Goal: Navigation & Orientation: Find specific page/section

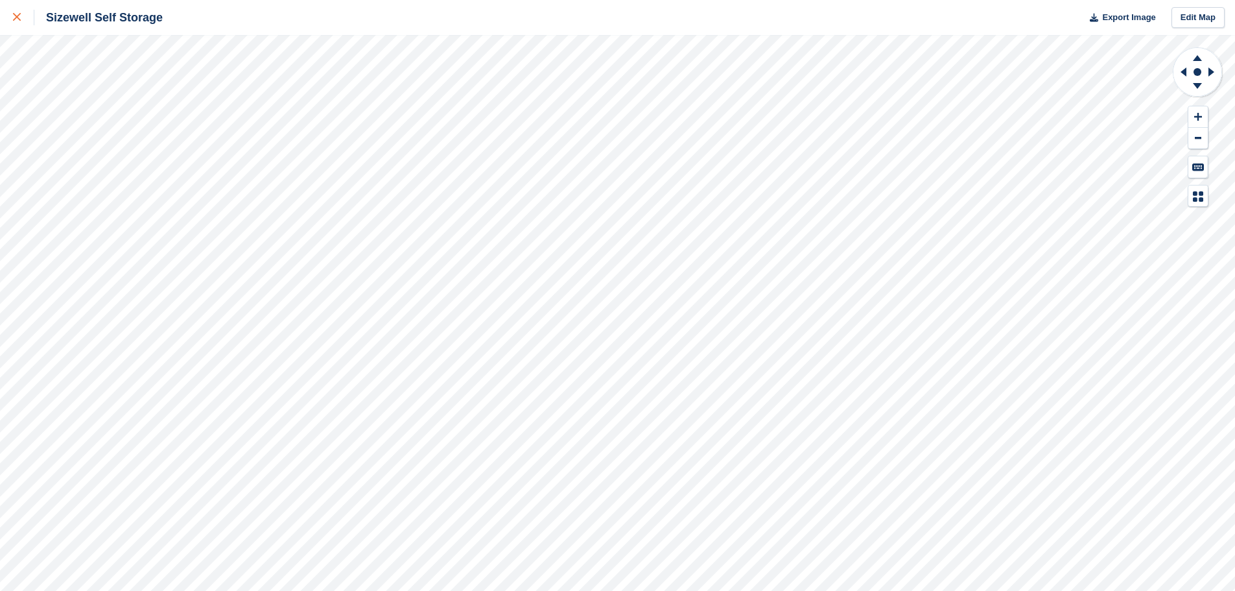
click at [14, 25] on div at bounding box center [23, 18] width 21 height 16
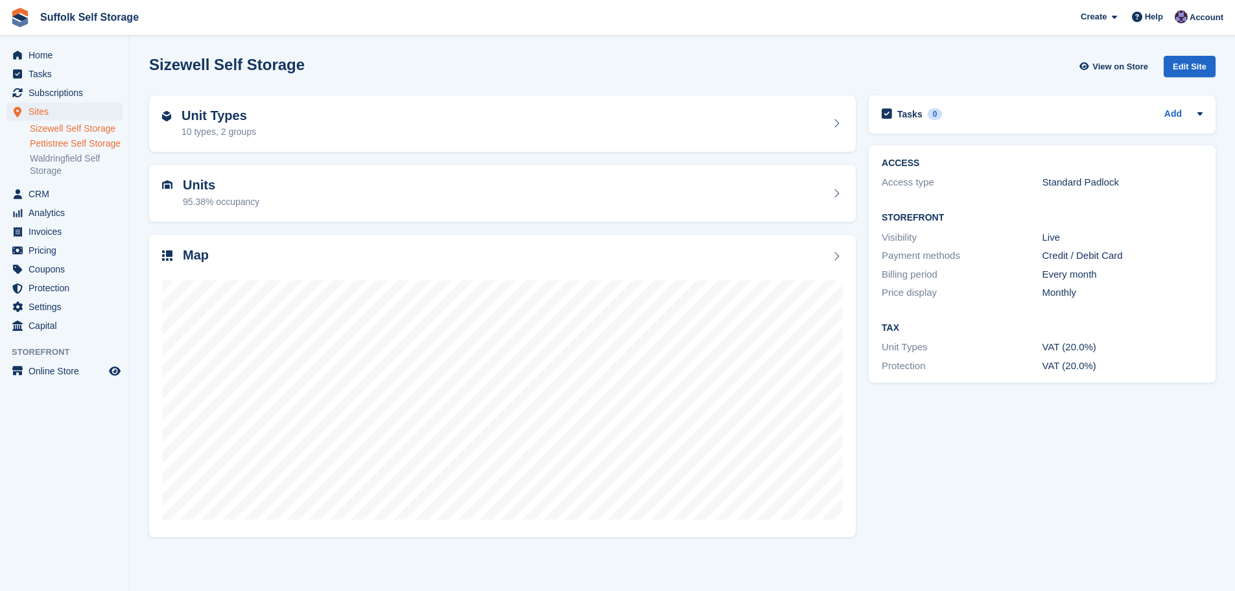
click at [95, 148] on link "Pettistree Self Storage" at bounding box center [76, 143] width 93 height 12
click at [71, 129] on link "Sizewell Self Storage" at bounding box center [76, 129] width 93 height 12
click at [87, 156] on link "Waldringfield Self Storage" at bounding box center [76, 164] width 93 height 25
